Goal: Connect with others: Connect with others

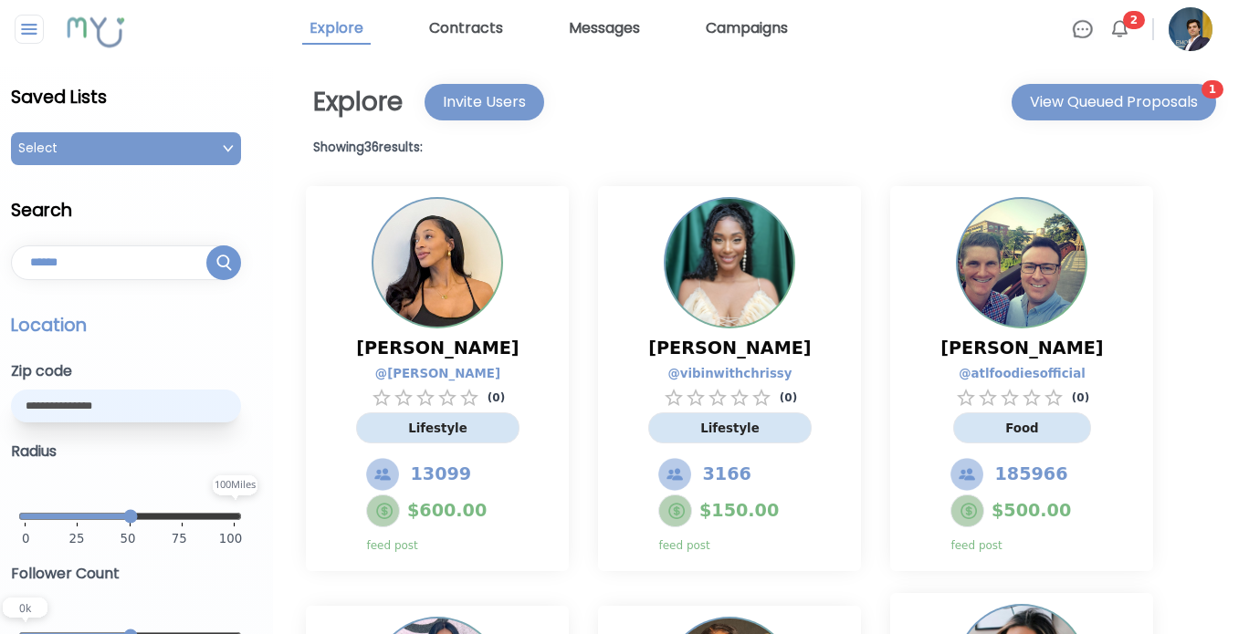
click at [153, 410] on input "text" at bounding box center [126, 406] width 230 height 33
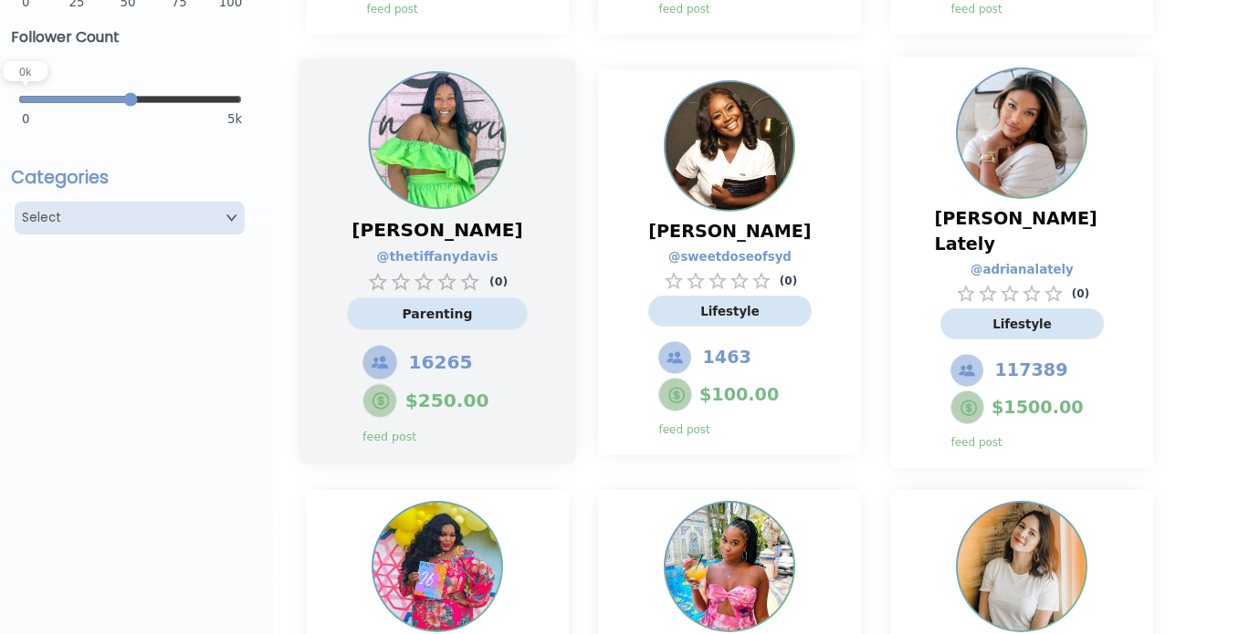
scroll to position [281, 0]
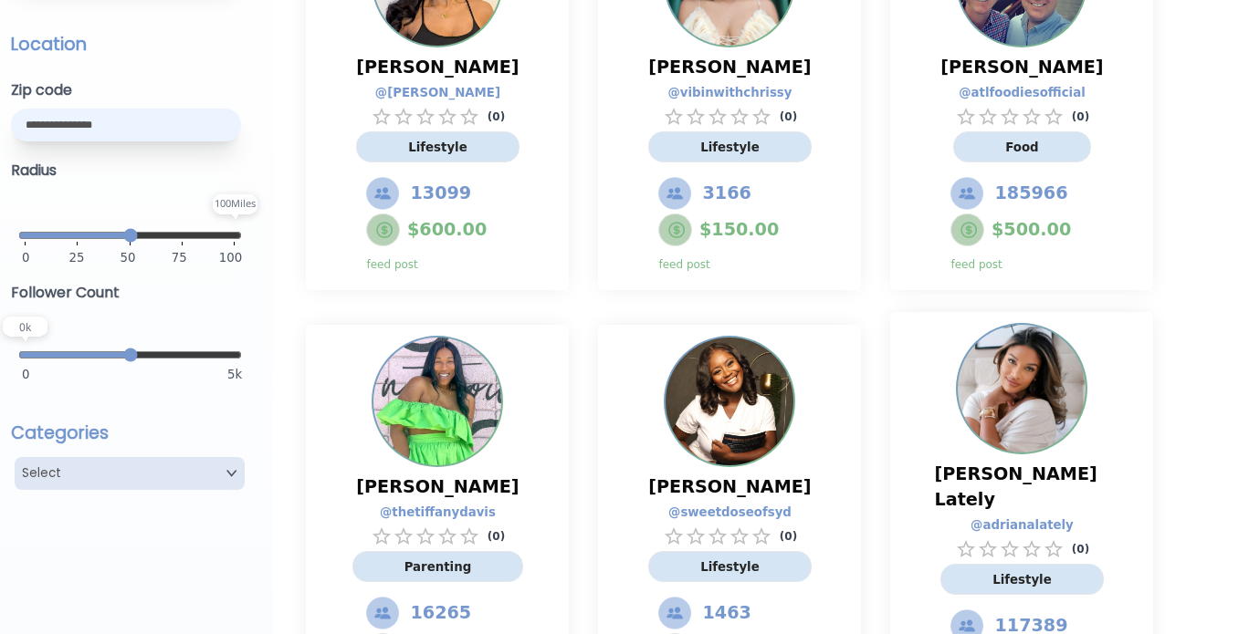
click at [67, 127] on input "text" at bounding box center [126, 125] width 230 height 33
type input "*****"
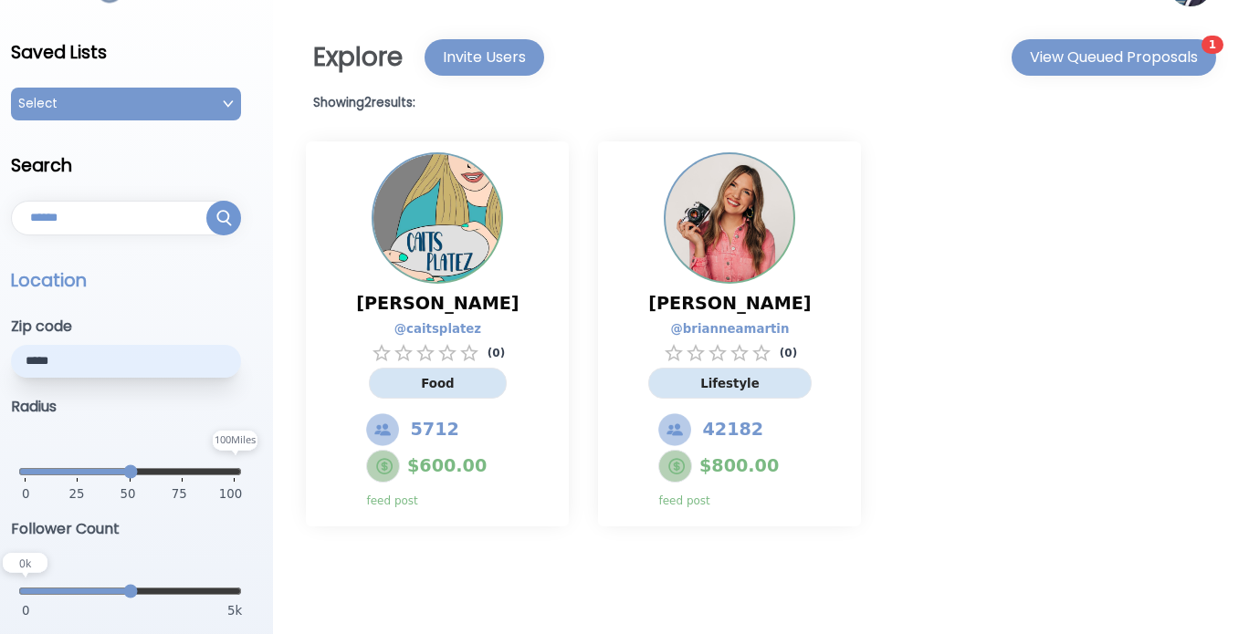
scroll to position [0, 0]
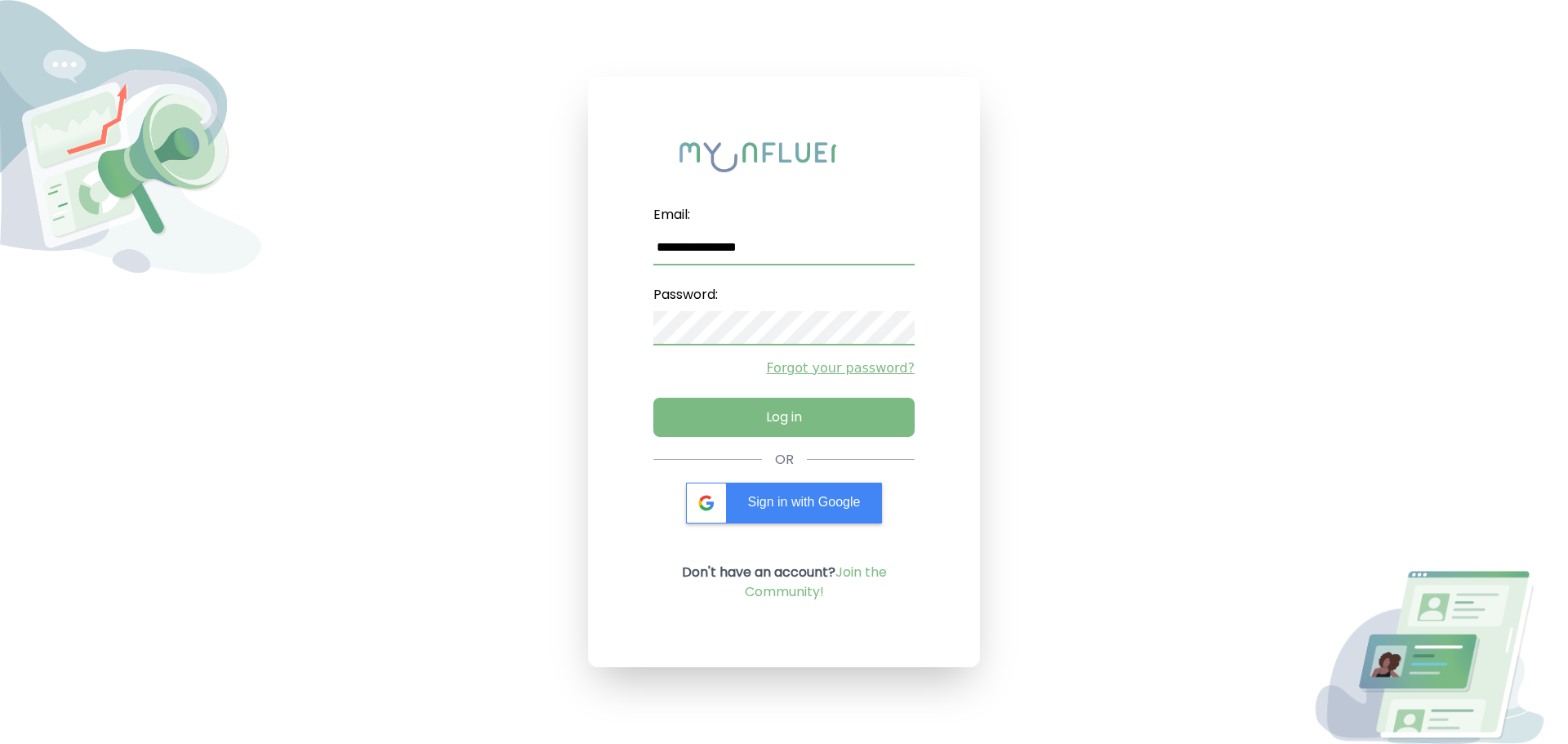
click at [745, 242] on input "**********" at bounding box center [784, 248] width 261 height 34
click at [742, 245] on input "**********" at bounding box center [784, 248] width 261 height 34
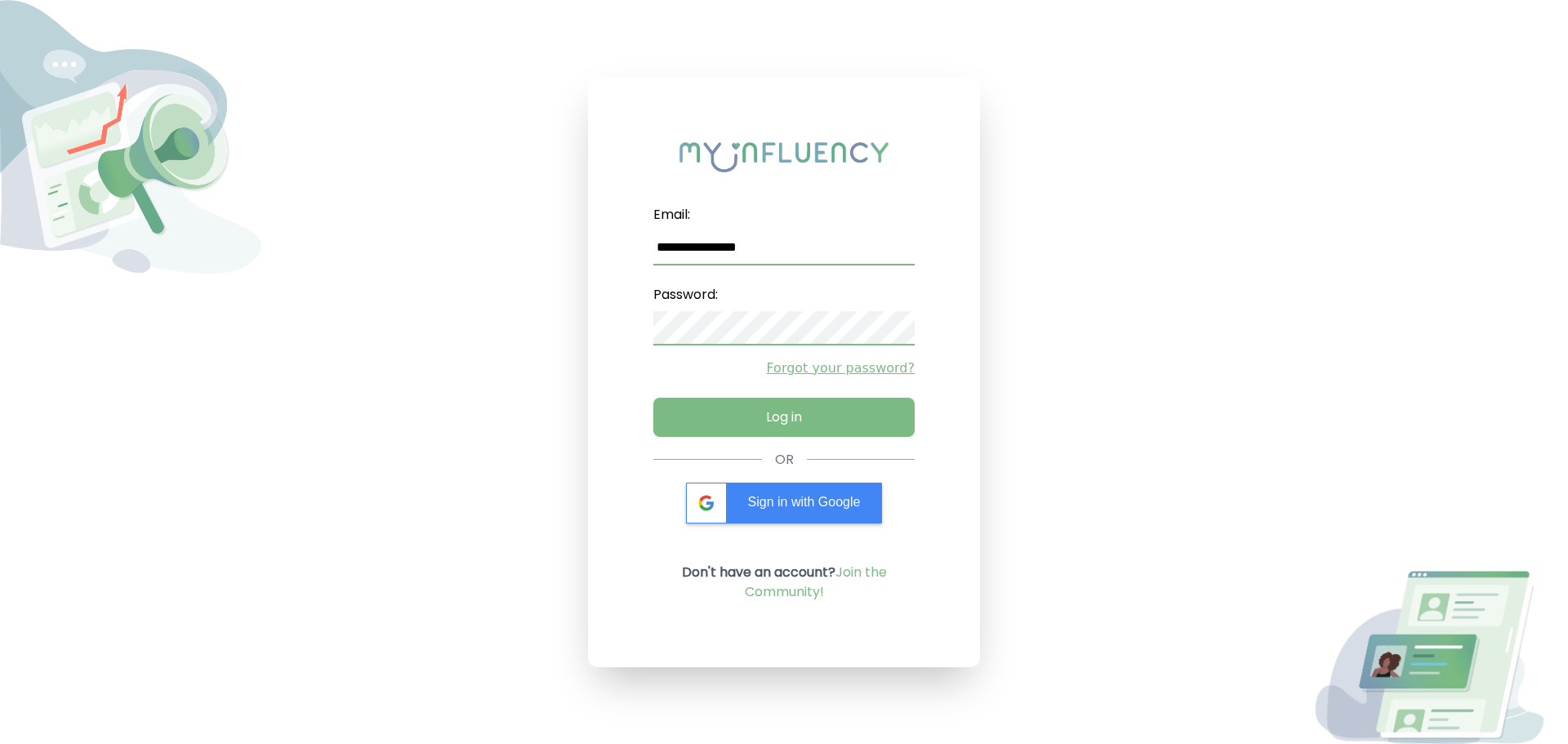
paste input "email"
type input "**********"
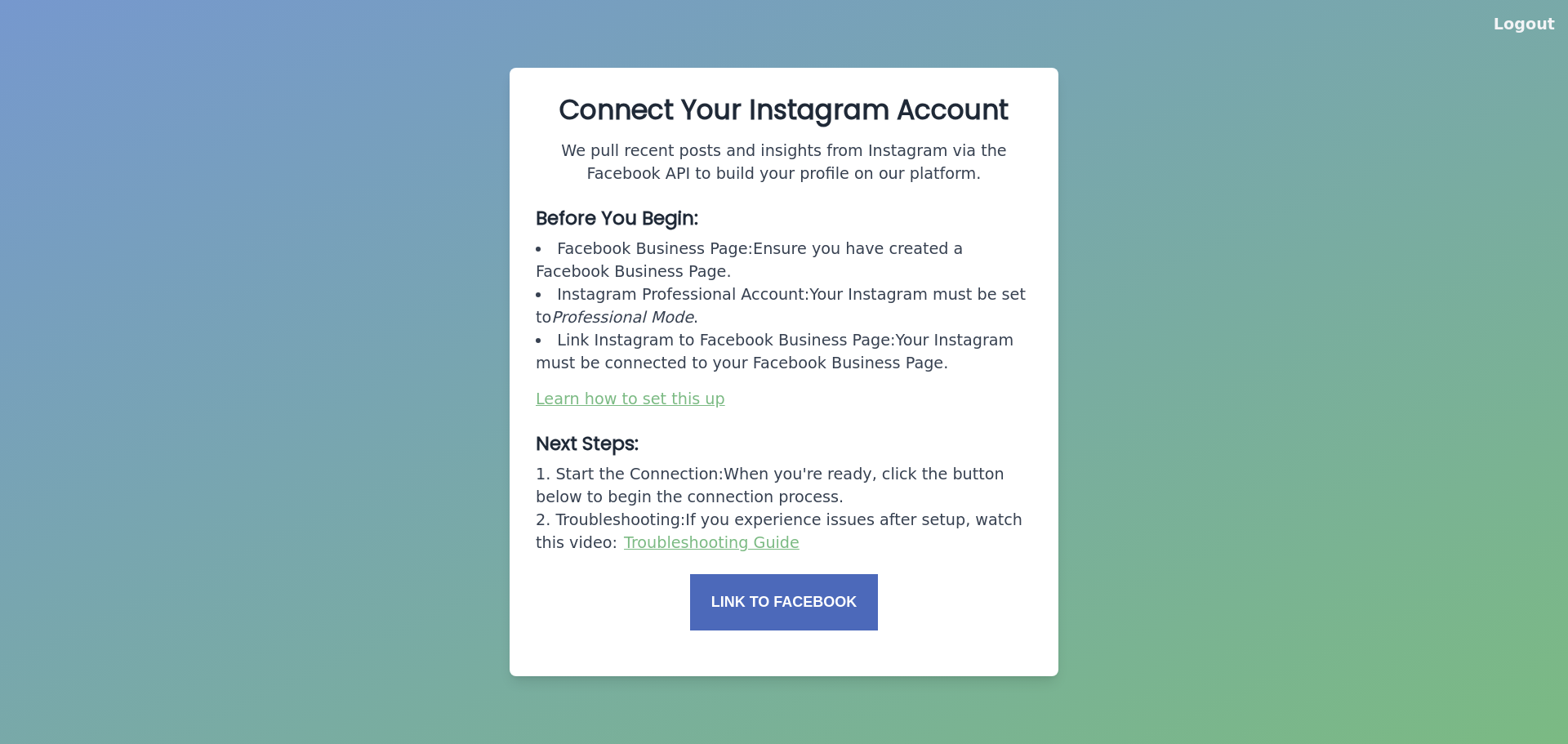
click at [782, 589] on button "Link to Facebook" at bounding box center [784, 602] width 189 height 56
click at [826, 590] on button "Link to Facebook" at bounding box center [784, 602] width 189 height 56
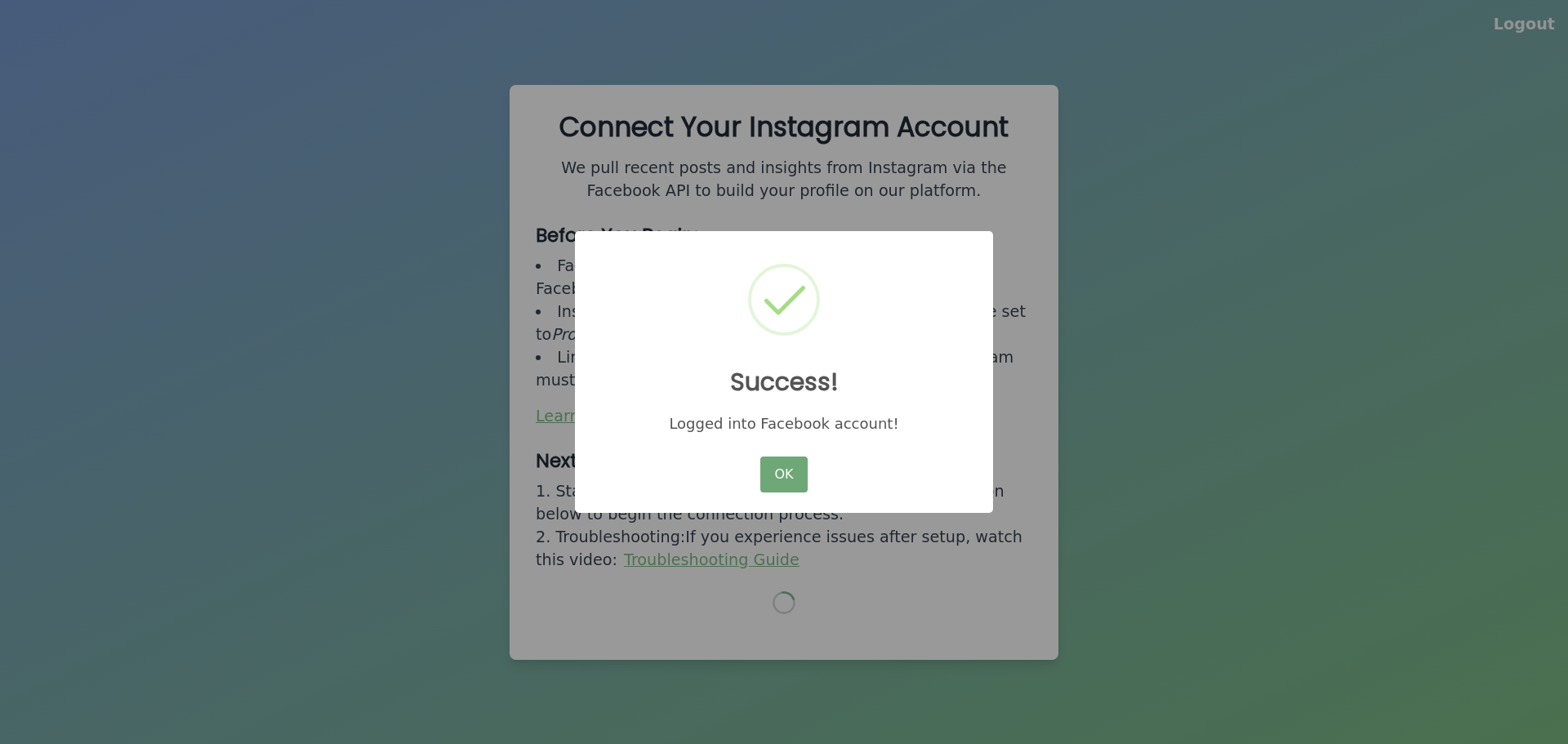
click at [792, 478] on button "OK" at bounding box center [784, 474] width 47 height 36
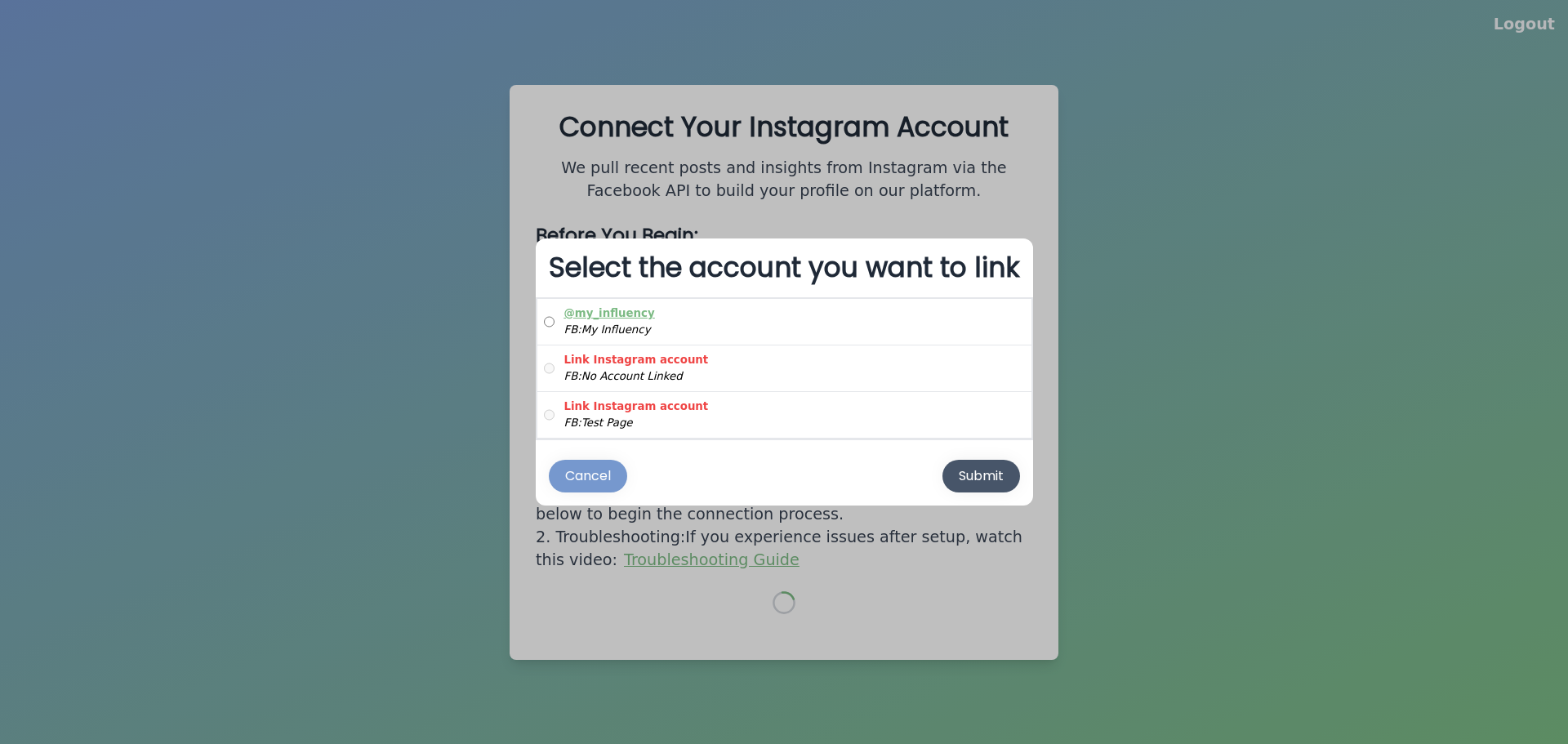
click at [970, 473] on div "Submit" at bounding box center [981, 476] width 45 height 20
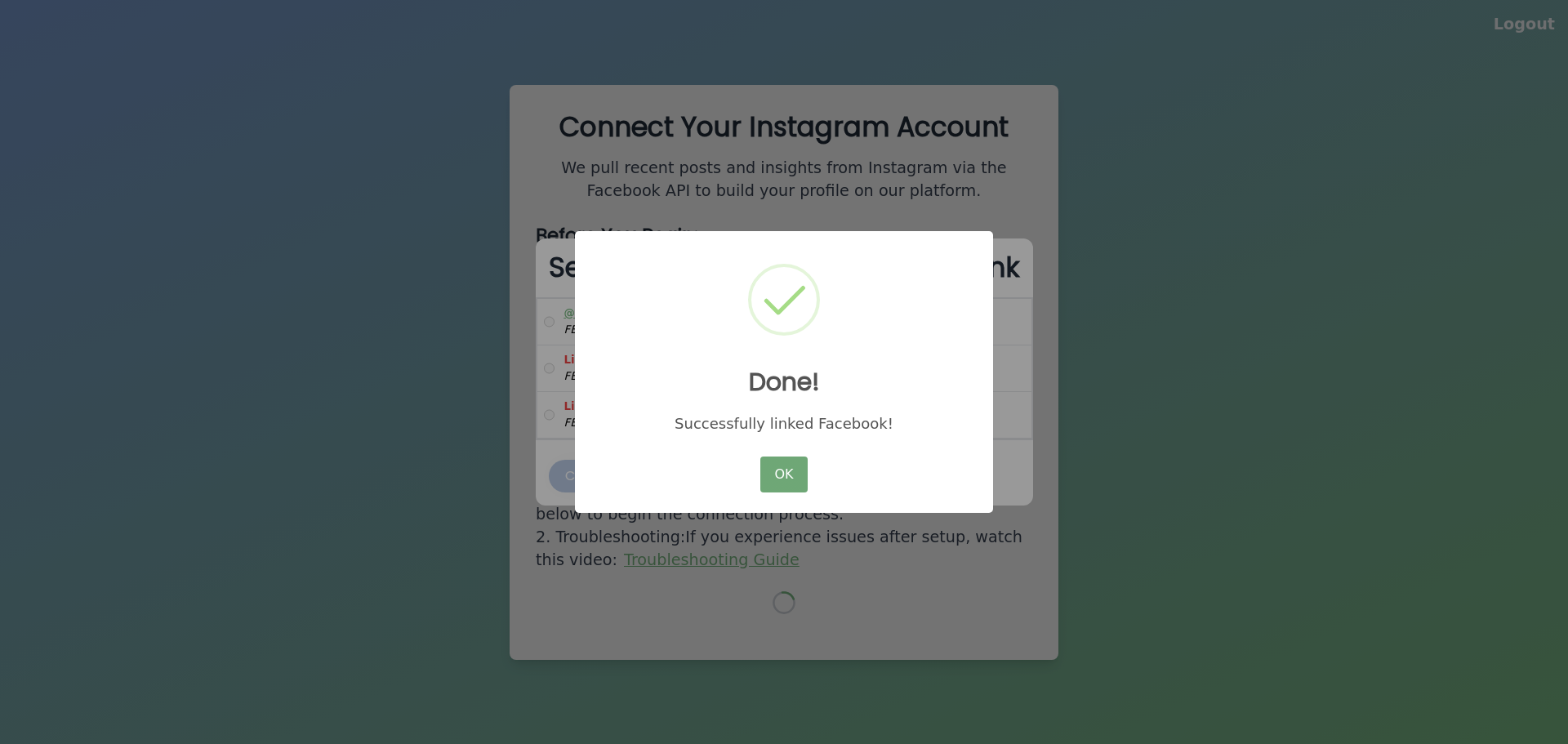
click at [792, 467] on button "OK" at bounding box center [784, 474] width 47 height 36
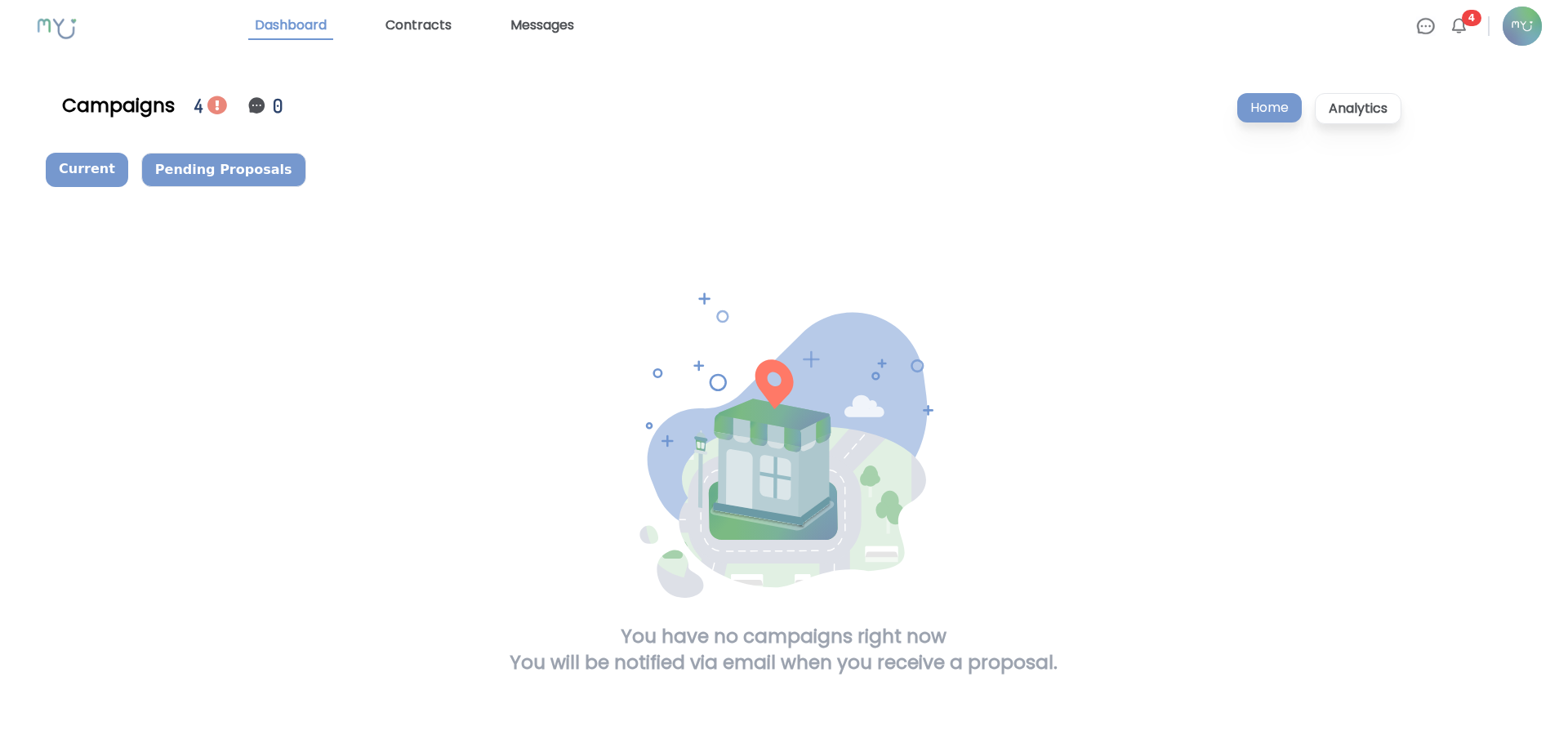
click at [160, 164] on p "Pending Proposals" at bounding box center [224, 170] width 165 height 34
click at [1467, 31] on img at bounding box center [1458, 26] width 20 height 20
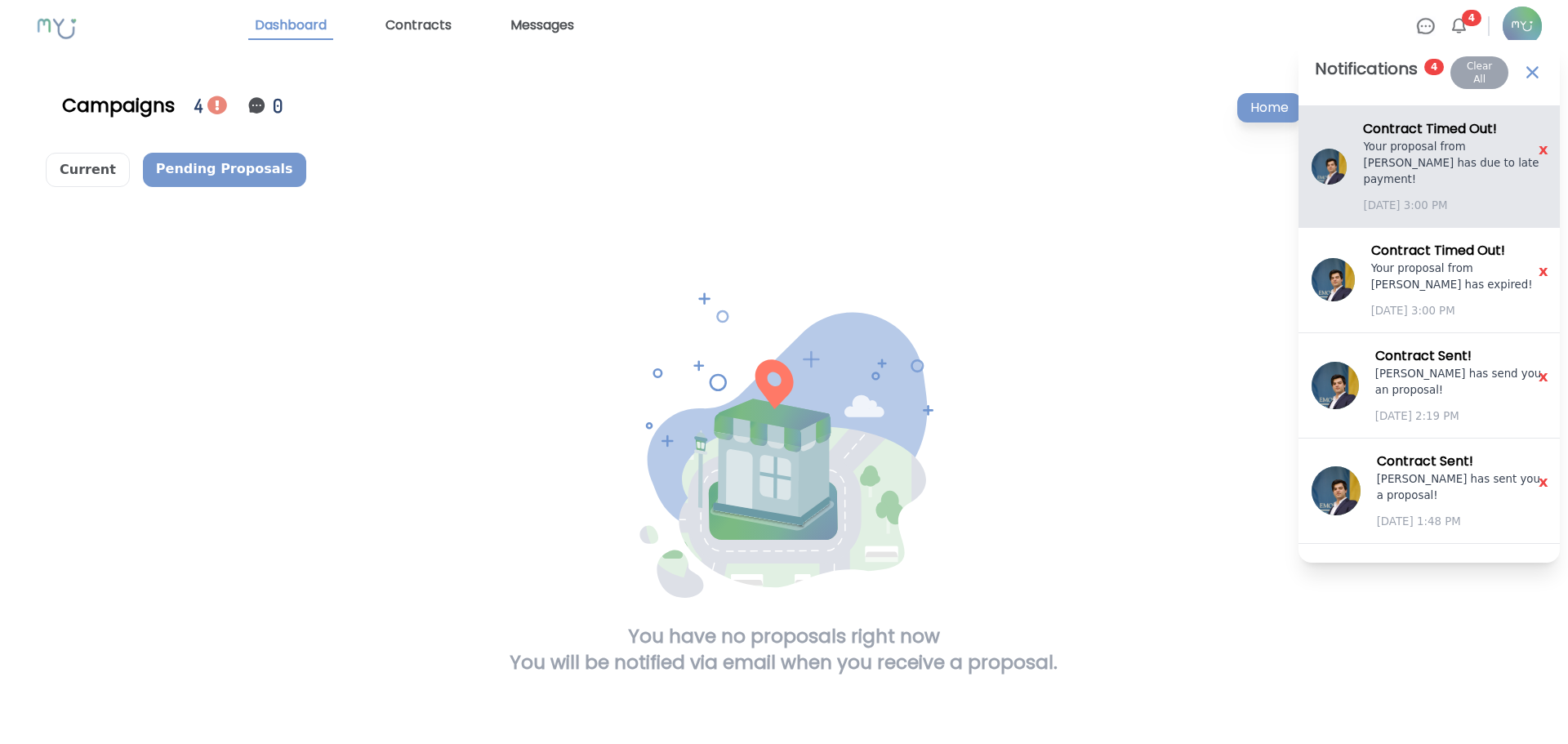
click at [1408, 125] on h3 "Contract Timed Out !" at bounding box center [1454, 129] width 183 height 20
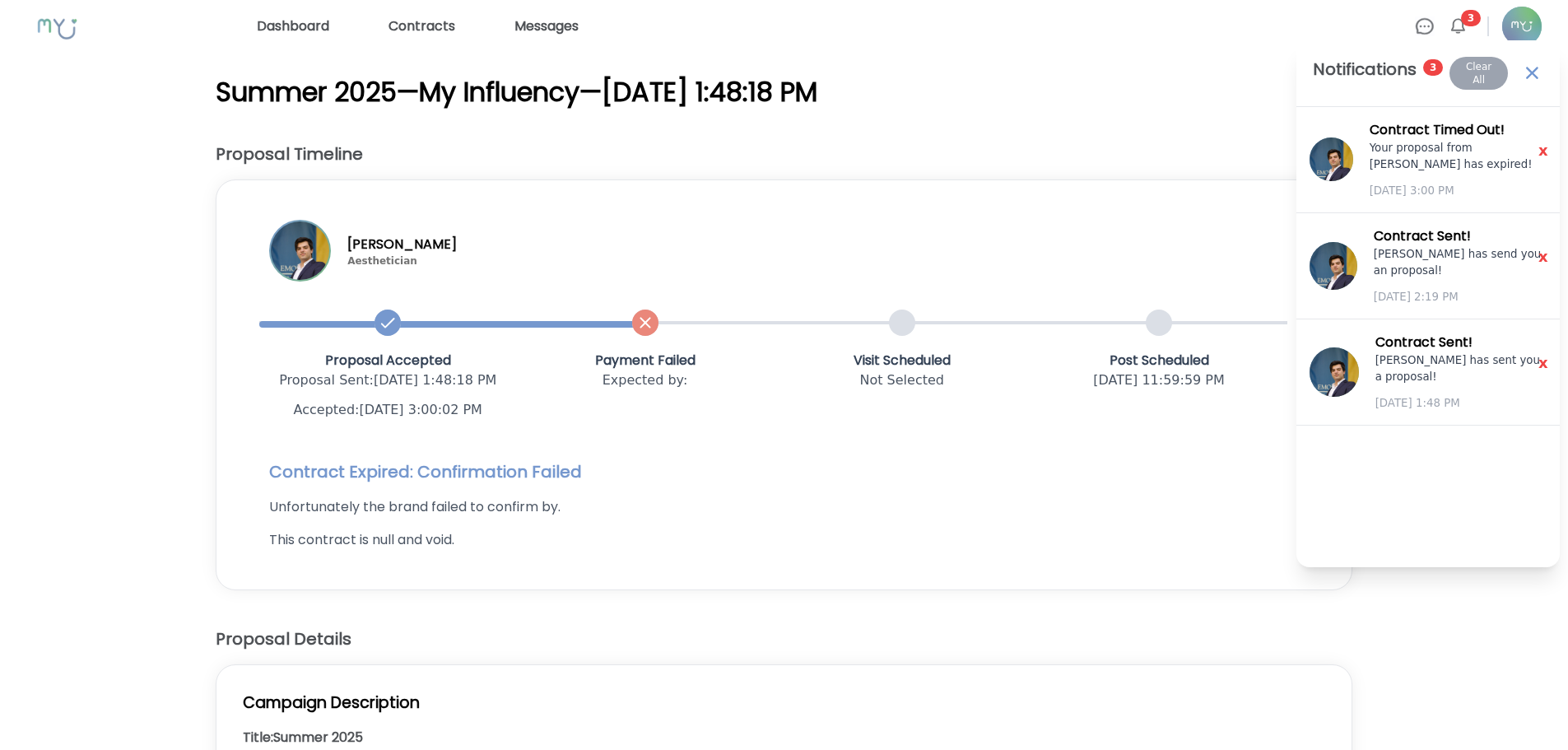
click at [980, 224] on div "Neil Xia Aesthetician" at bounding box center [784, 251] width 1082 height 61
click at [1530, 71] on img at bounding box center [1532, 72] width 23 height 23
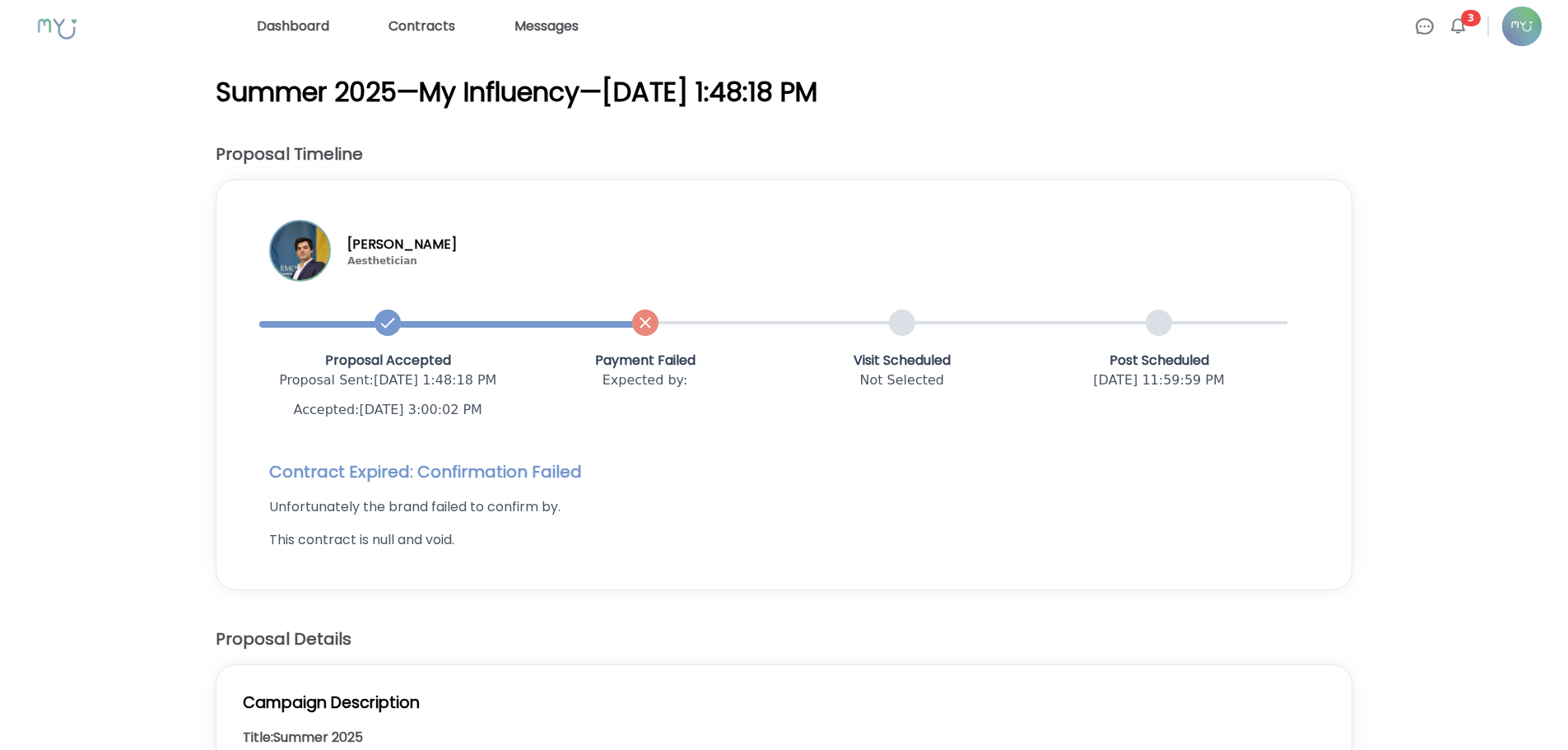
click at [321, 27] on link "Dashboard" at bounding box center [293, 26] width 86 height 26
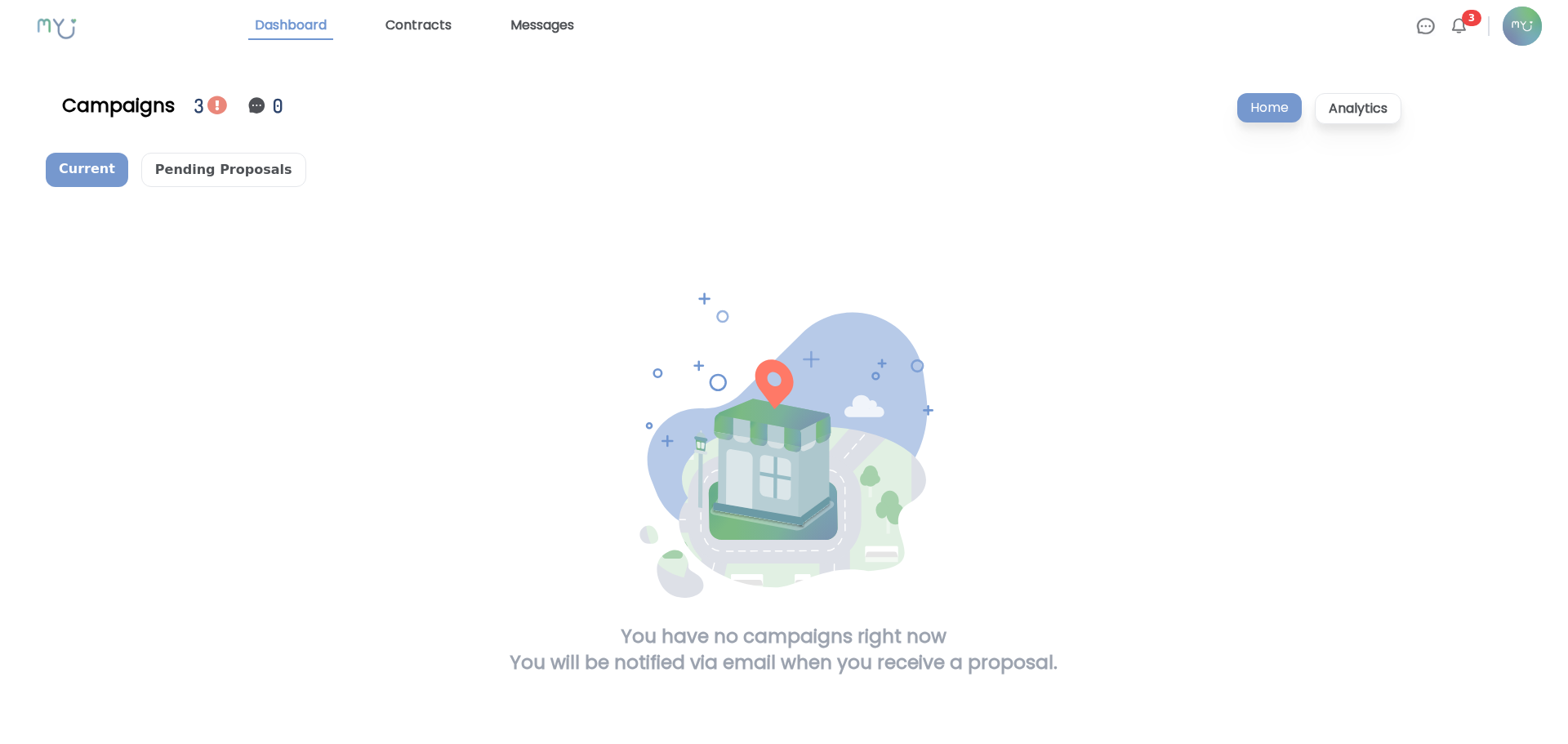
click at [1459, 33] on img at bounding box center [1458, 26] width 20 height 20
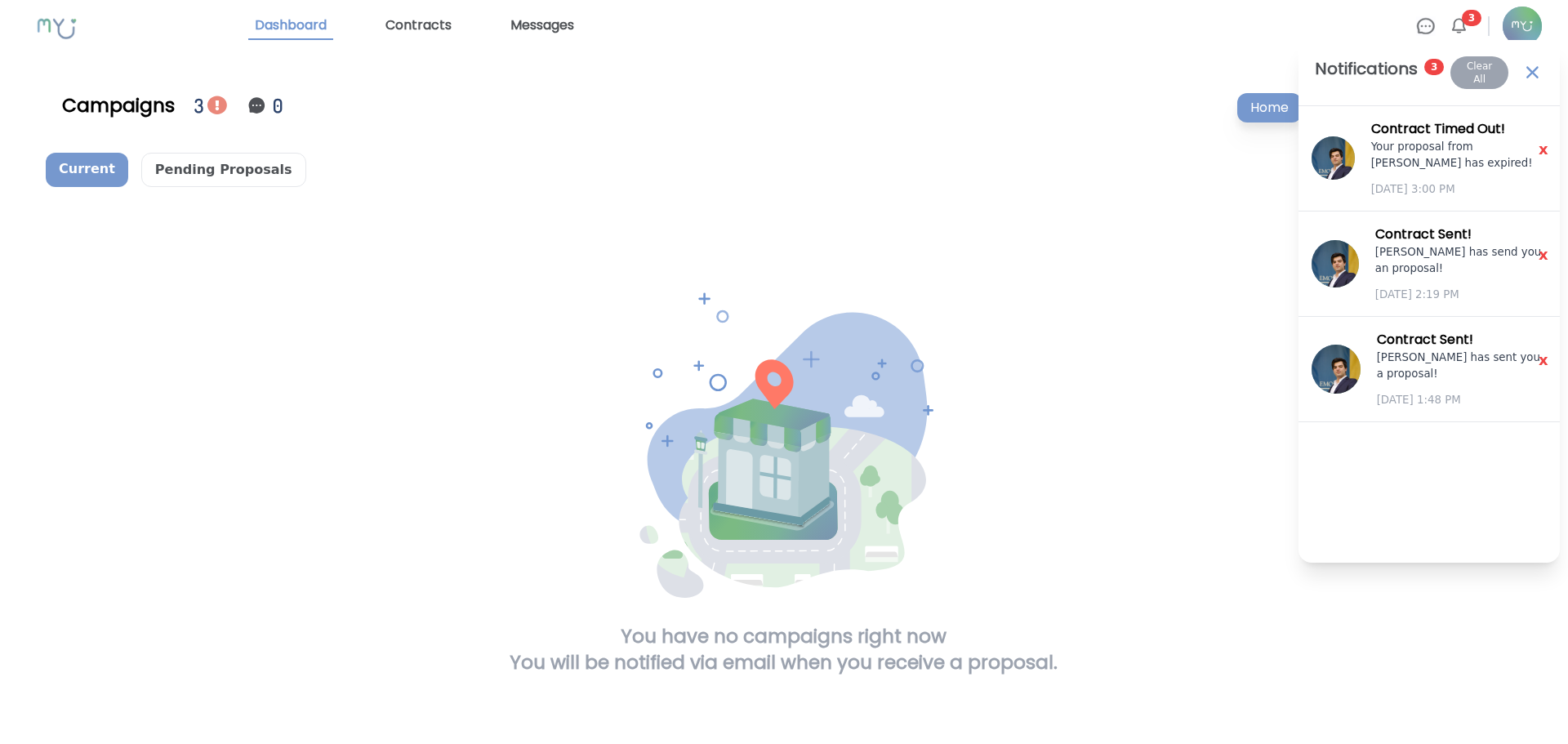
click at [1217, 300] on div "You have no campaigns right now You will be notified via email when you receive…" at bounding box center [784, 444] width 1353 height 462
